Goal: Book appointment/travel/reservation

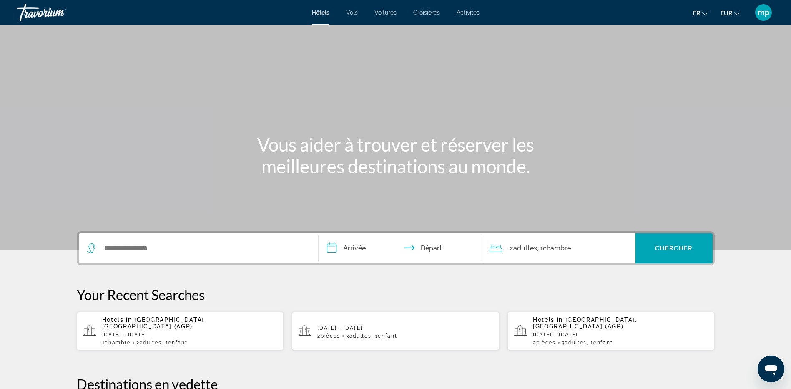
click at [452, 15] on li "Activités" at bounding box center [463, 12] width 31 height 7
click at [459, 13] on span "Activités" at bounding box center [467, 12] width 23 height 7
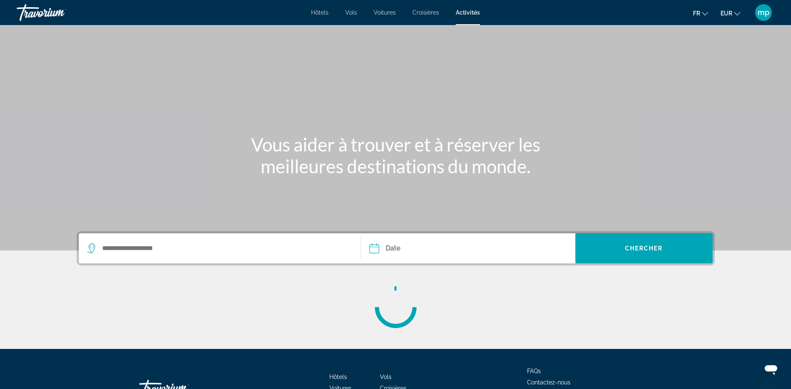
click at [181, 256] on div "Search widget" at bounding box center [220, 248] width 266 height 30
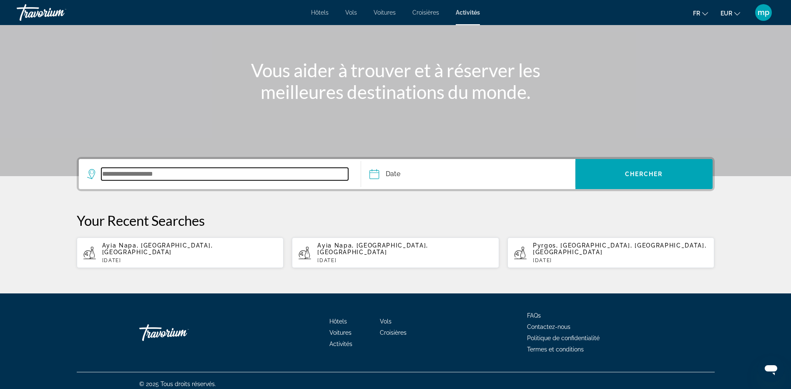
click at [163, 173] on input "Search widget" at bounding box center [224, 174] width 247 height 13
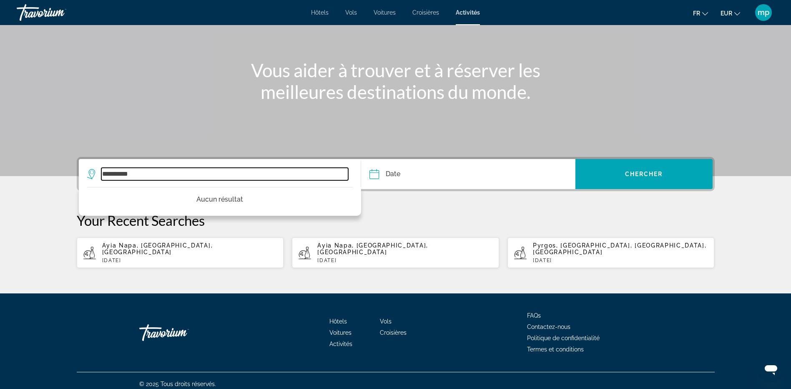
click at [220, 173] on input "**********" at bounding box center [224, 174] width 247 height 13
type input "*"
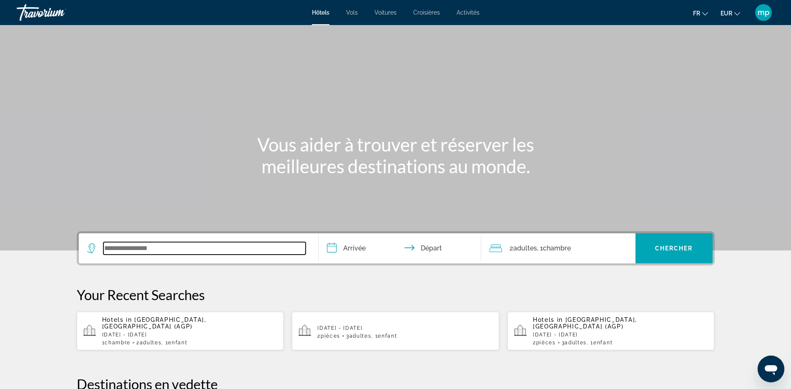
click at [239, 253] on input "Search widget" at bounding box center [204, 248] width 202 height 13
click at [463, 13] on span "Activités" at bounding box center [467, 12] width 23 height 7
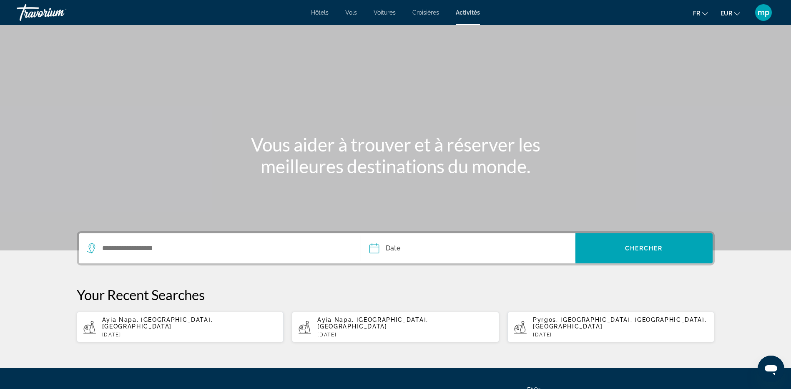
click at [190, 255] on div "Search widget" at bounding box center [220, 248] width 266 height 30
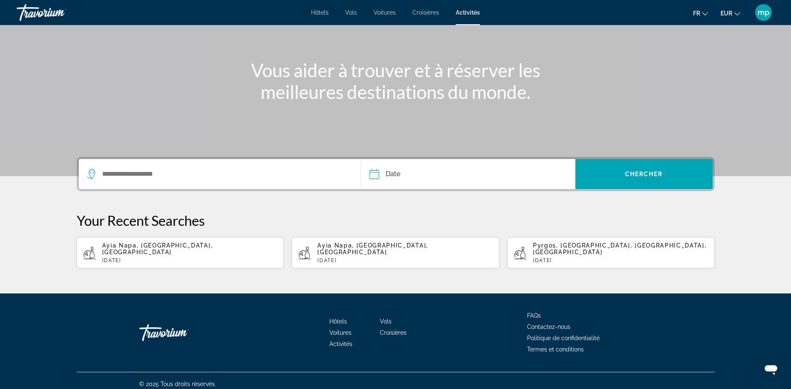
click at [179, 183] on div "Search widget" at bounding box center [220, 174] width 266 height 30
click at [179, 176] on input "Search widget" at bounding box center [224, 174] width 247 height 13
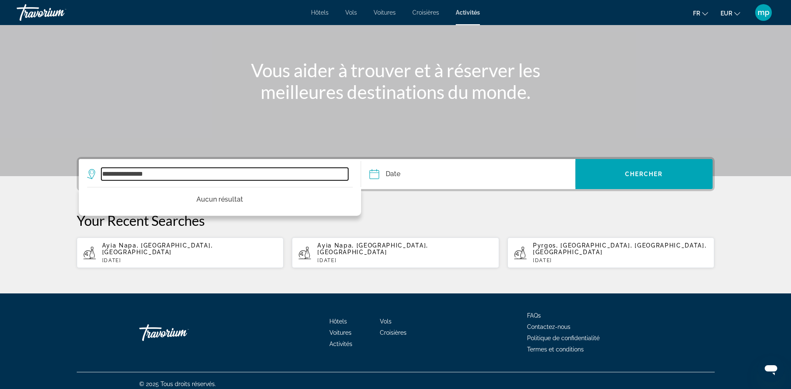
click at [179, 176] on input "**********" at bounding box center [224, 174] width 247 height 13
type input "**********"
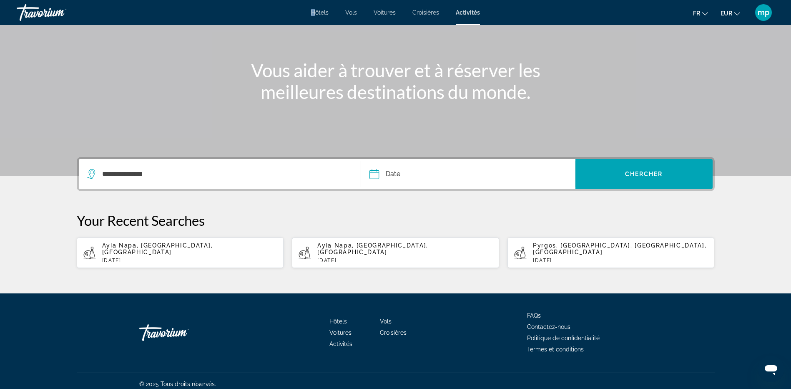
click at [317, 9] on div "Hôtels Vols Voitures Croisières Activités Hôtels Vols Voitures Croisières Activ…" at bounding box center [395, 13] width 791 height 22
click at [316, 14] on span "Hôtels" at bounding box center [320, 12] width 18 height 7
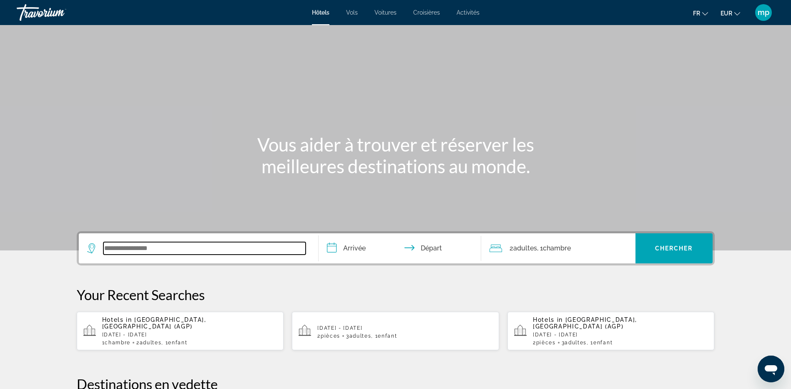
click at [229, 242] on input "Search widget" at bounding box center [204, 248] width 202 height 13
